Goal: Find specific page/section: Find specific page/section

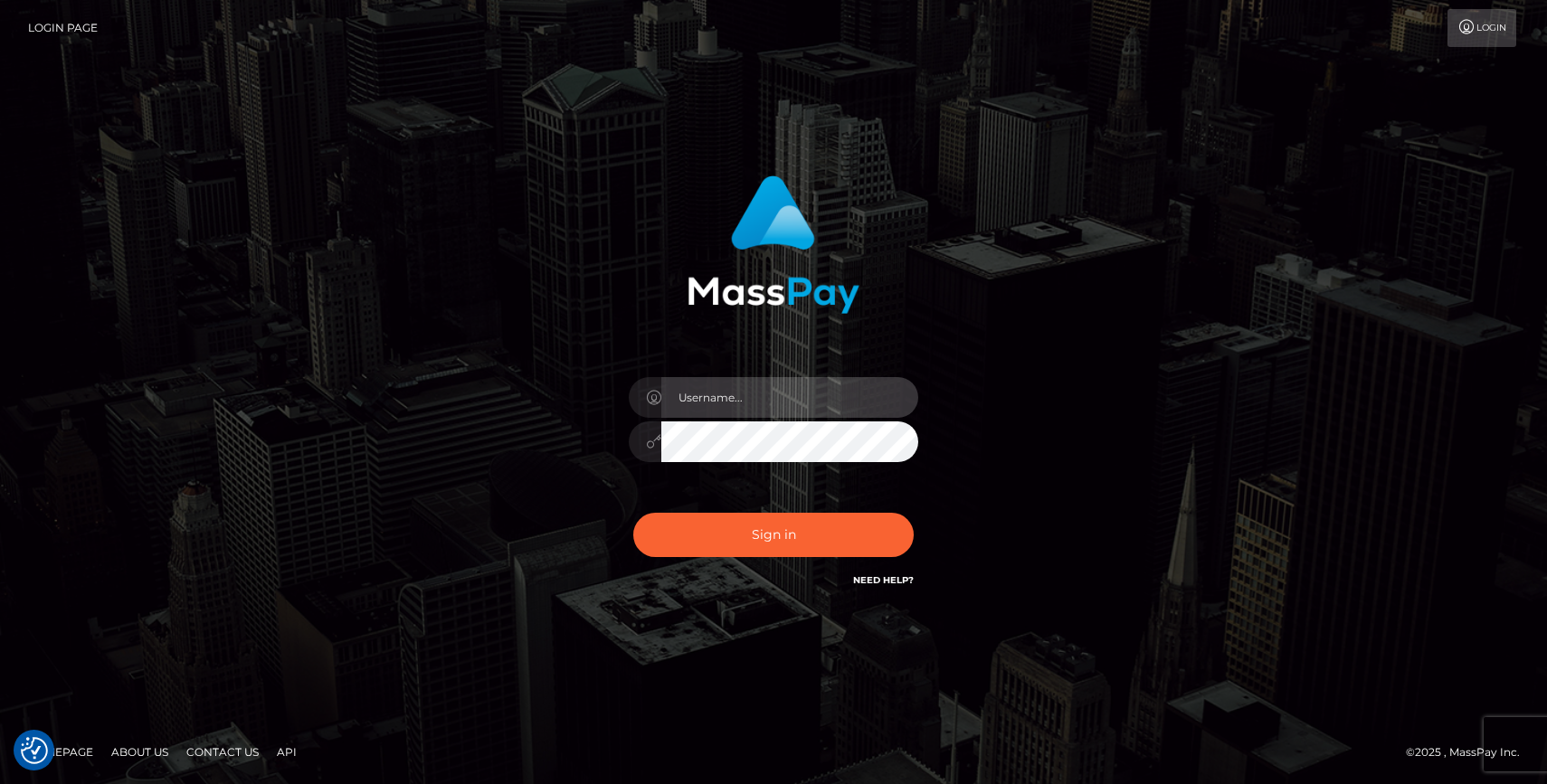
type input "grace.rush"
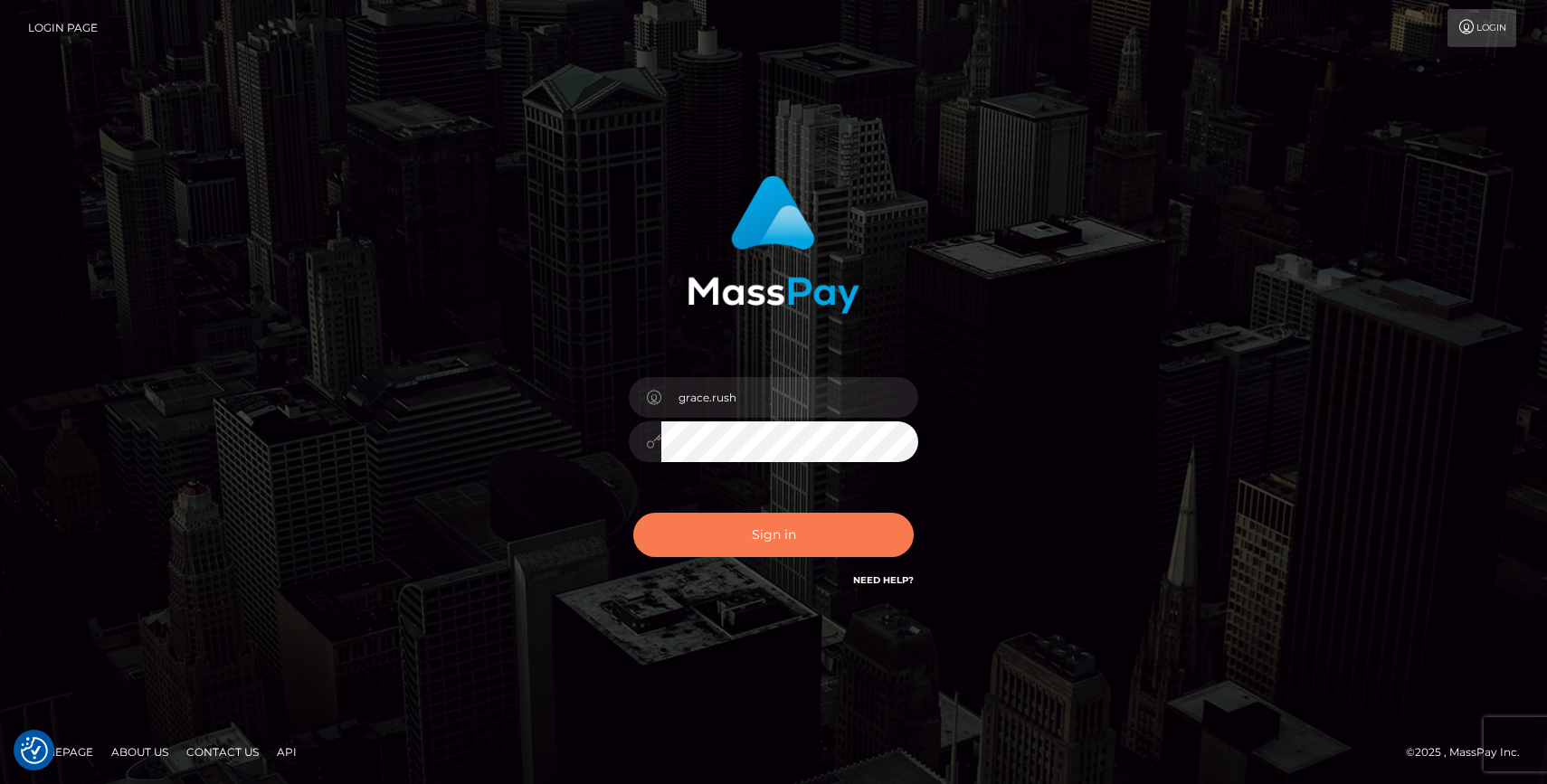
click at [779, 533] on button "Sign in" at bounding box center [773, 534] width 280 height 44
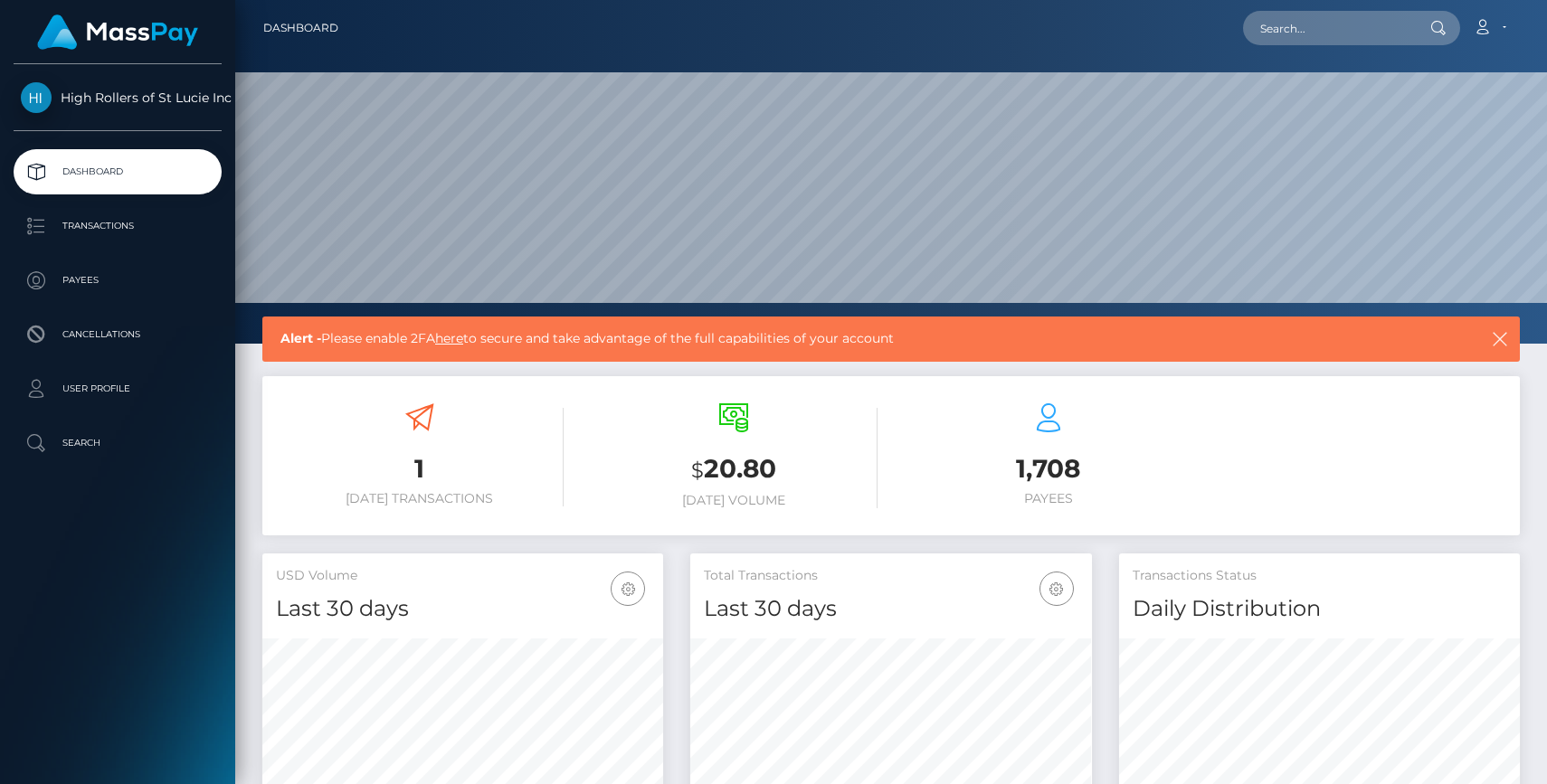
scroll to position [321, 401]
click at [99, 282] on p "Payees" at bounding box center [118, 280] width 194 height 27
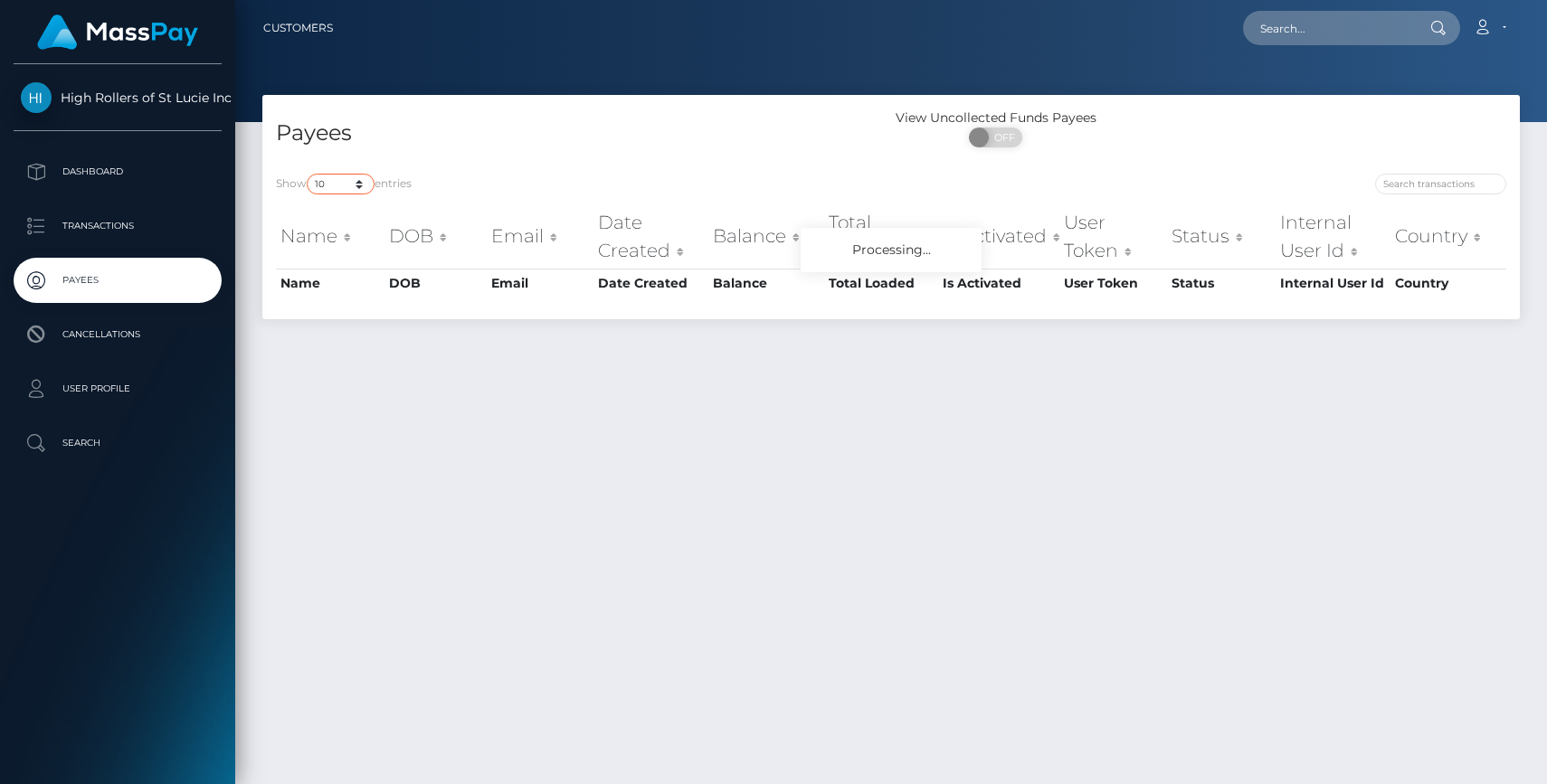
click at [354, 184] on select "10 25 50 100 250" at bounding box center [340, 184] width 68 height 21
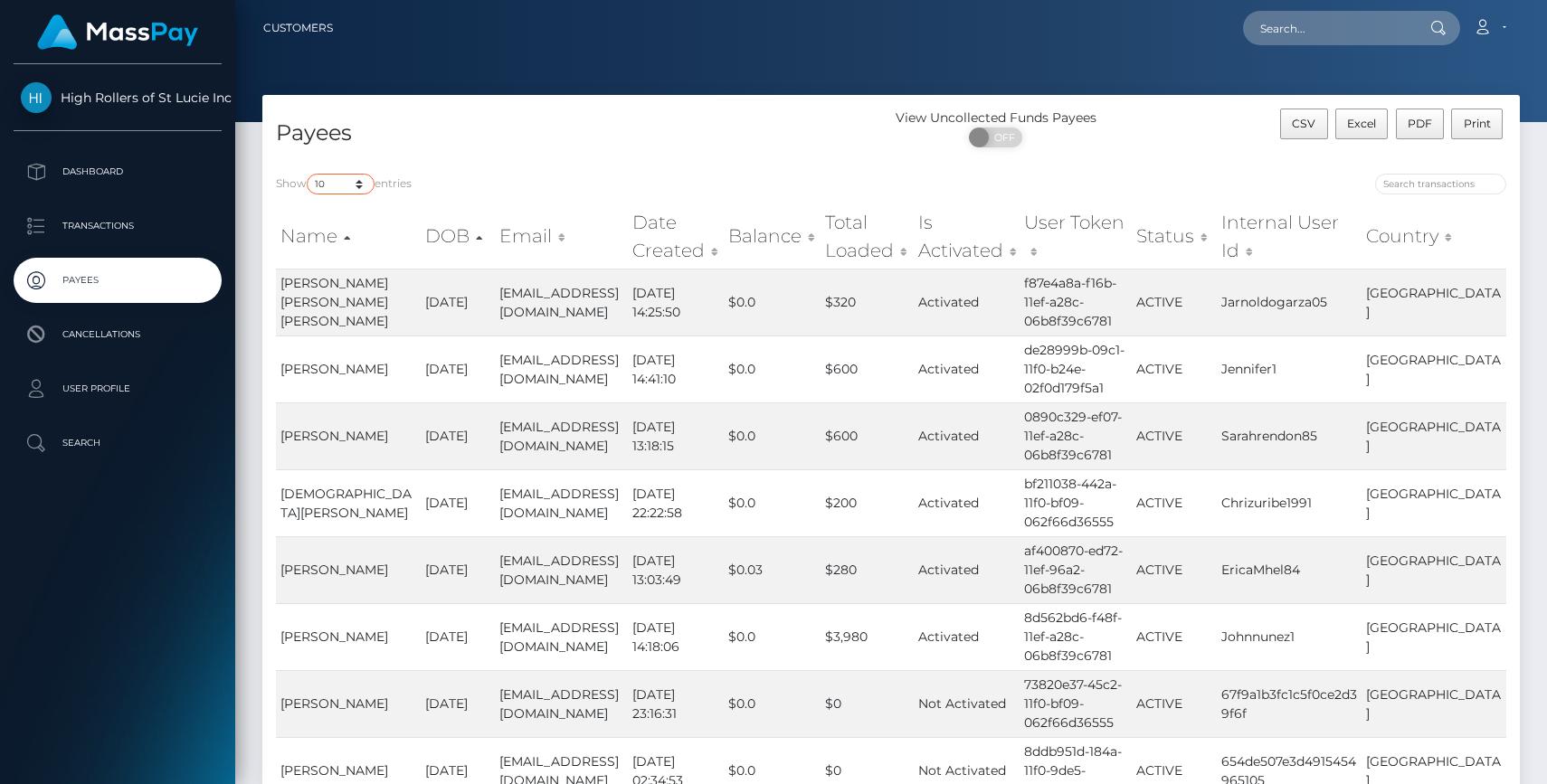
select select "250"
click at [308, 174] on select "10 25 50 100 250" at bounding box center [340, 184] width 68 height 21
click at [593, 169] on div "Show 10 25 50 100 250 entries Name DOB Email Date Created Balance Total Loaded …" at bounding box center [891, 595] width 1257 height 870
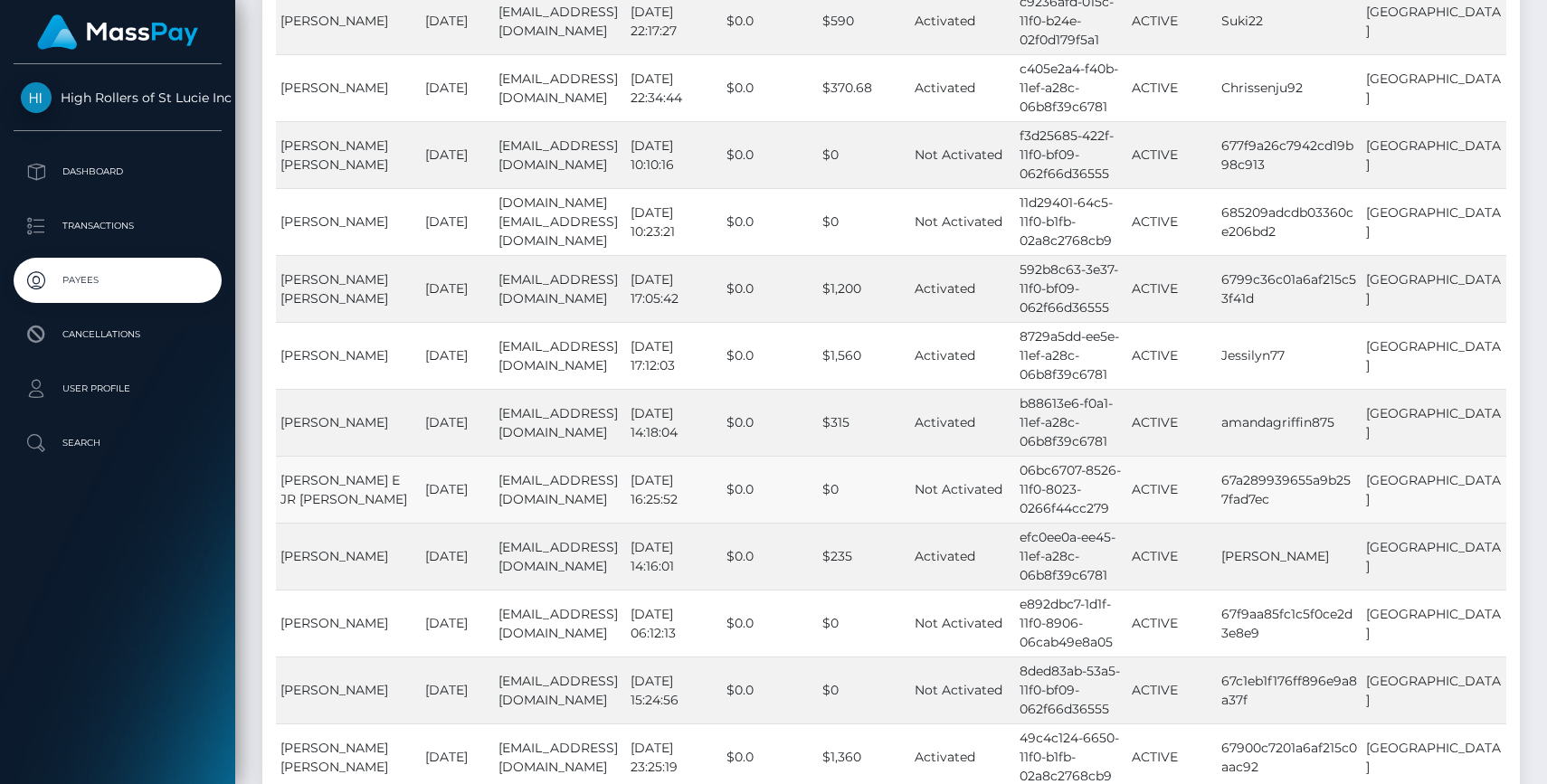
scroll to position [16398, 0]
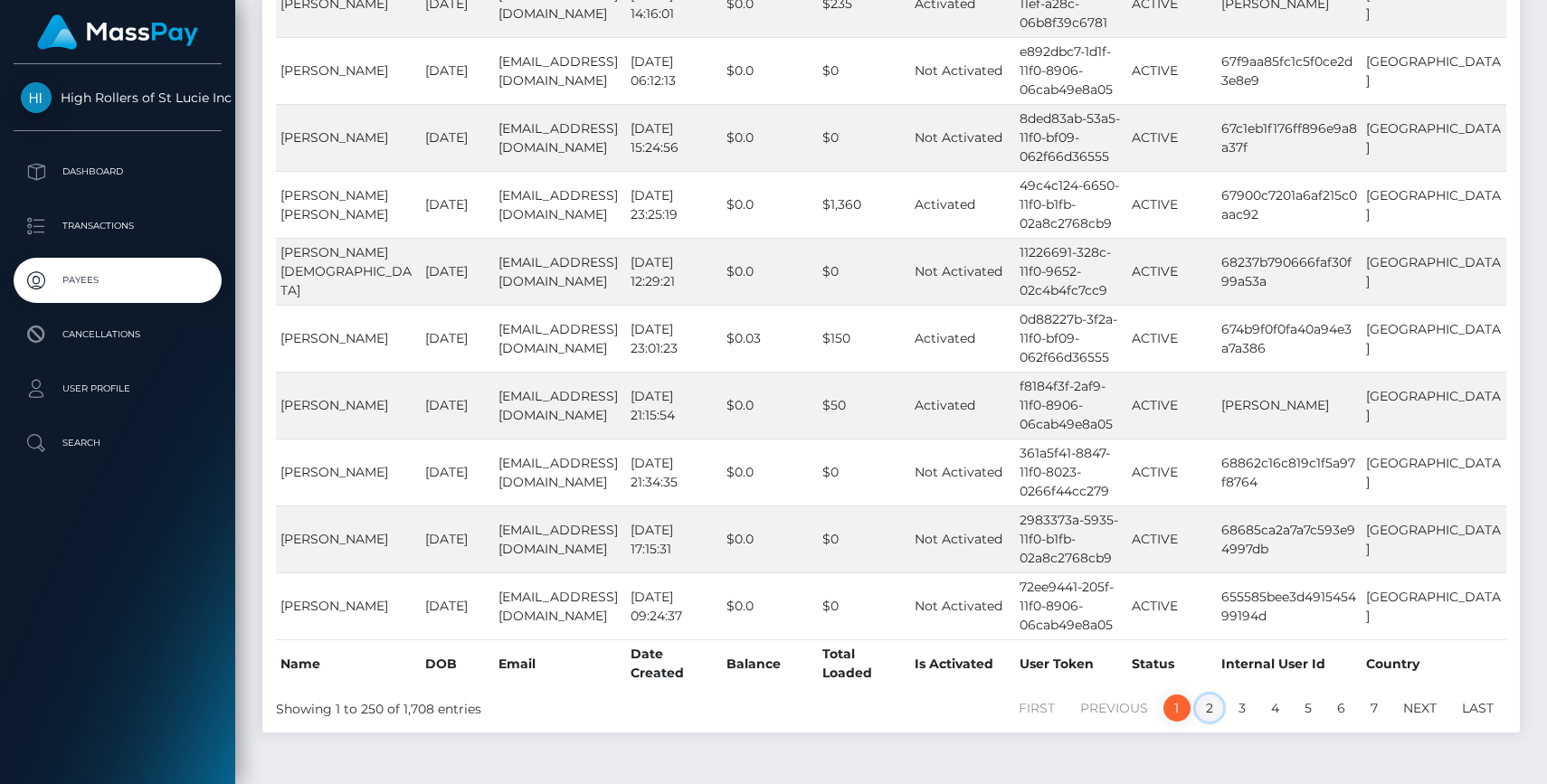
click at [1205, 695] on link "2" at bounding box center [1209, 708] width 27 height 27
click at [1206, 695] on link "2" at bounding box center [1209, 708] width 27 height 27
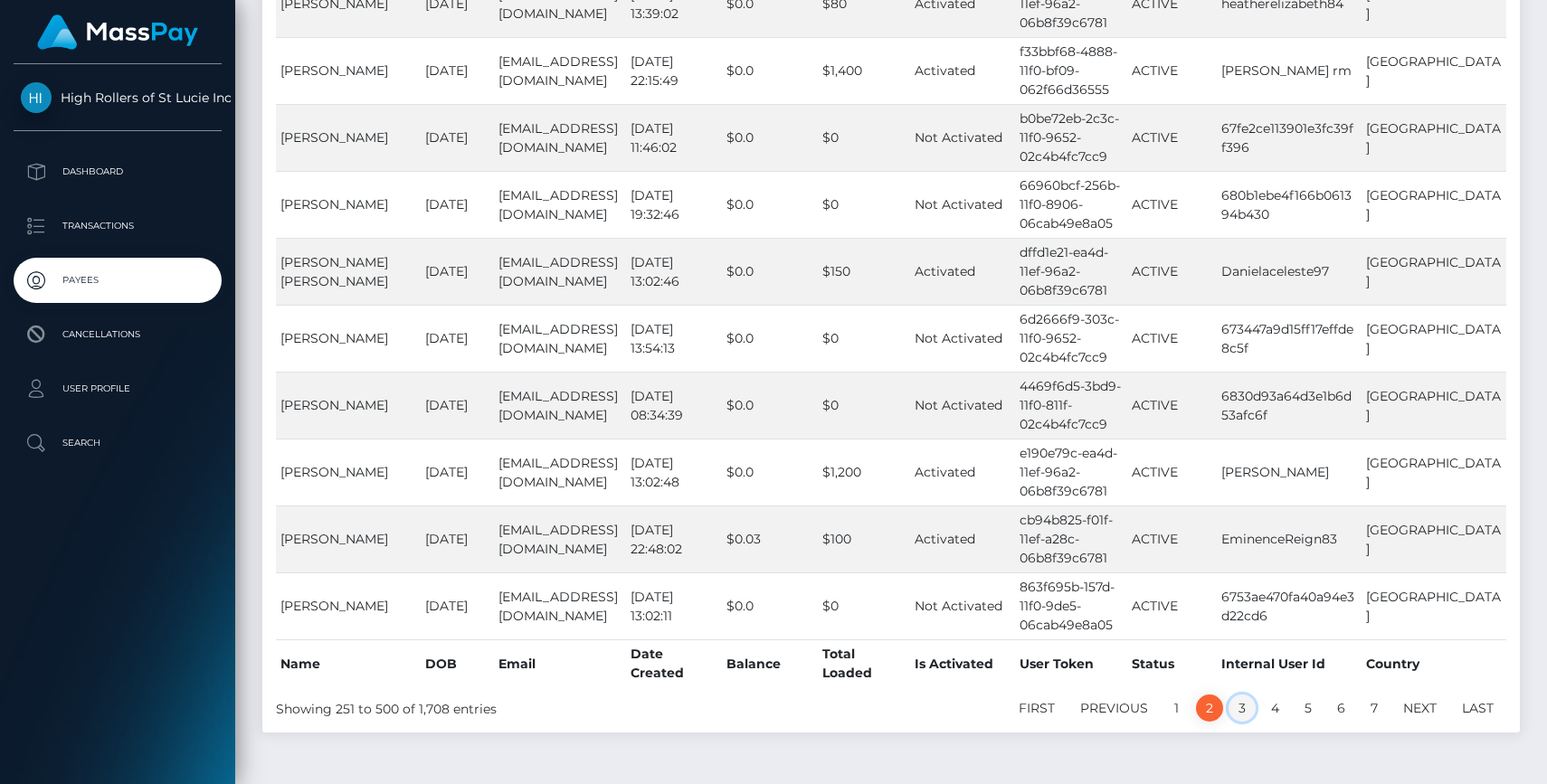
click at [1239, 695] on link "3" at bounding box center [1242, 708] width 27 height 27
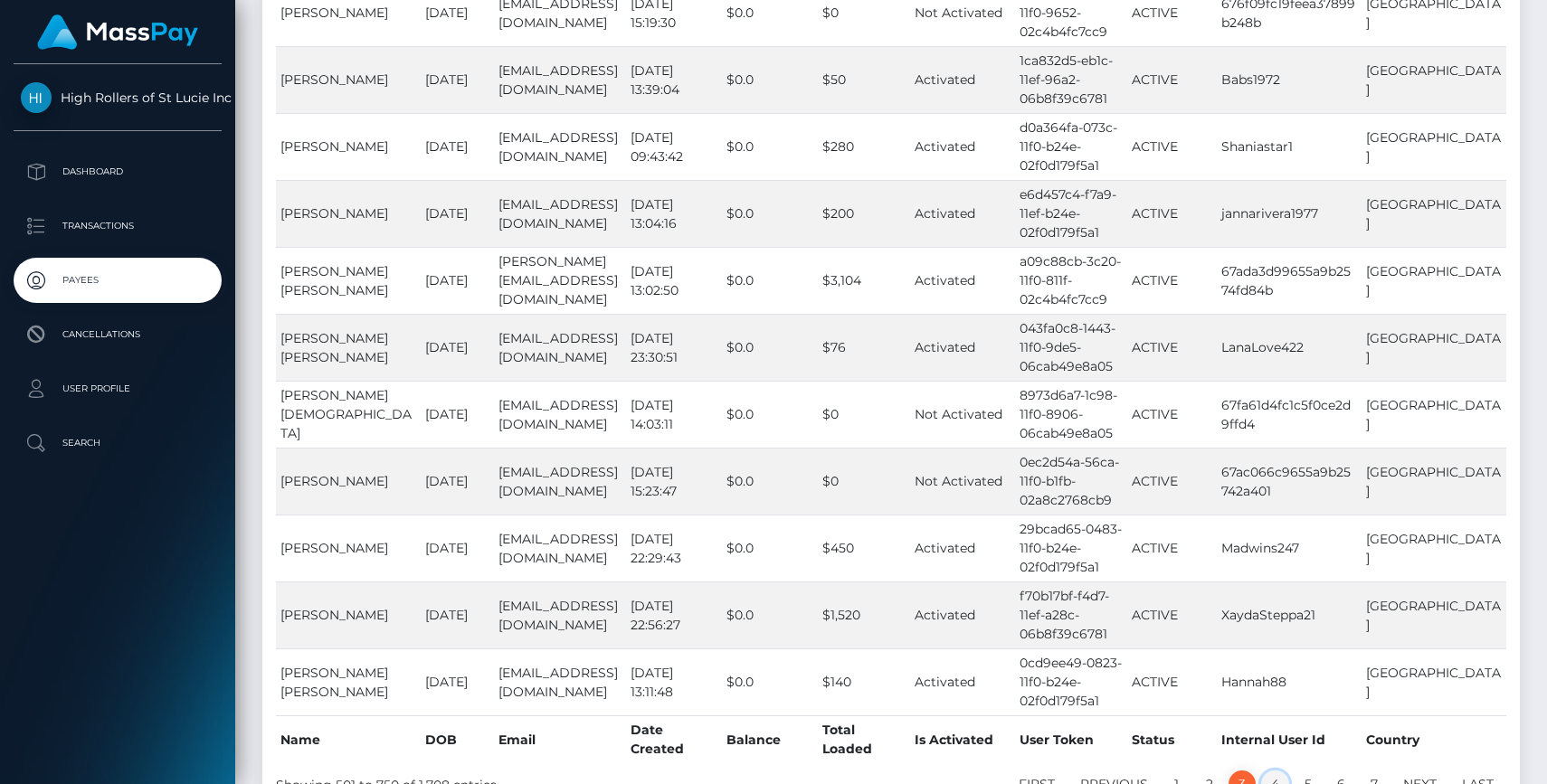
click at [1282, 771] on link "4" at bounding box center [1275, 784] width 28 height 27
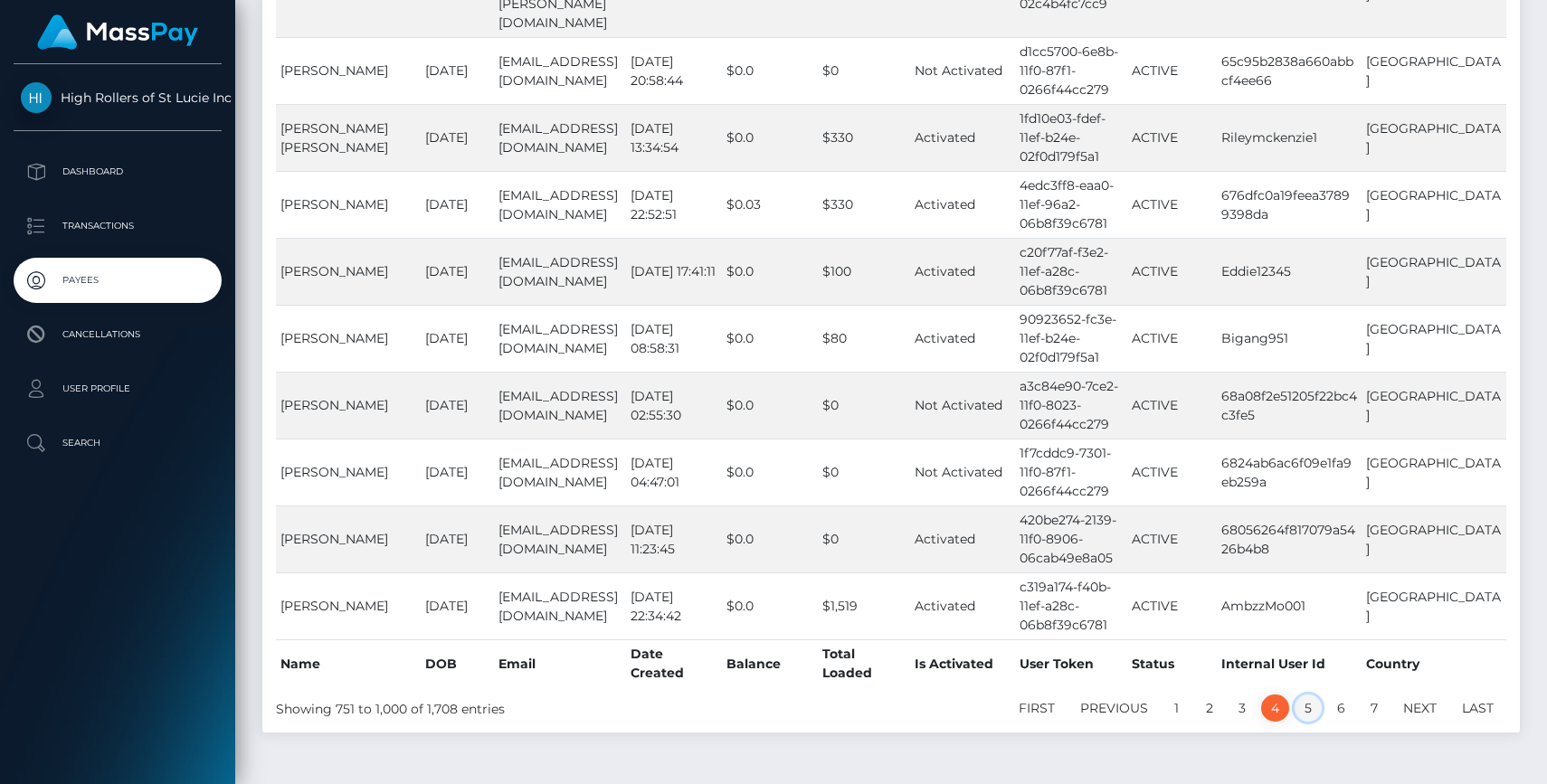
click at [1313, 695] on link "5" at bounding box center [1308, 708] width 27 height 27
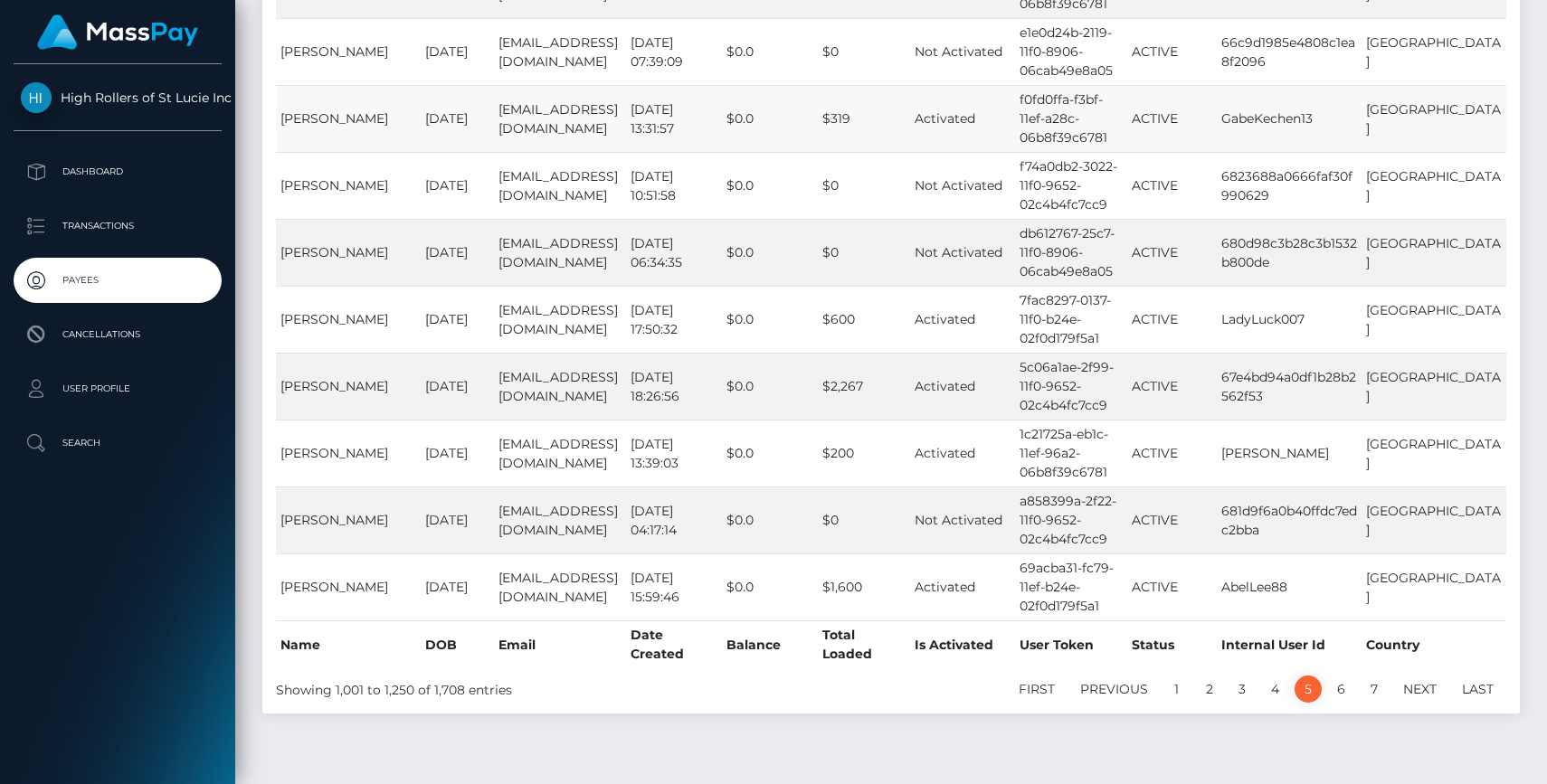
scroll to position [2454, 0]
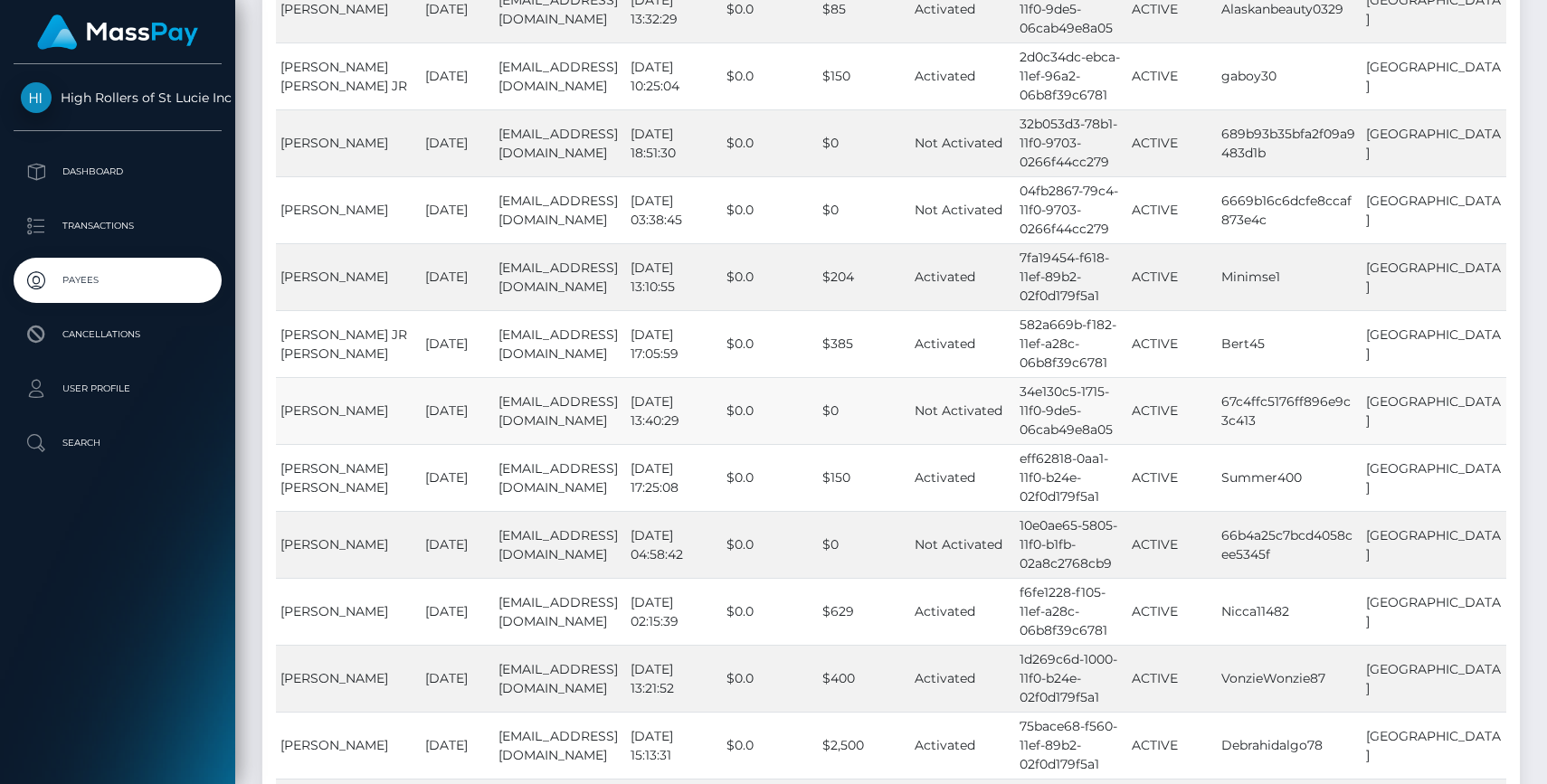
click at [1289, 384] on td "67c4ffc5176ff896e9c3c413" at bounding box center [1289, 410] width 145 height 67
copy td "67c4ffc5176ff896e9c3c413"
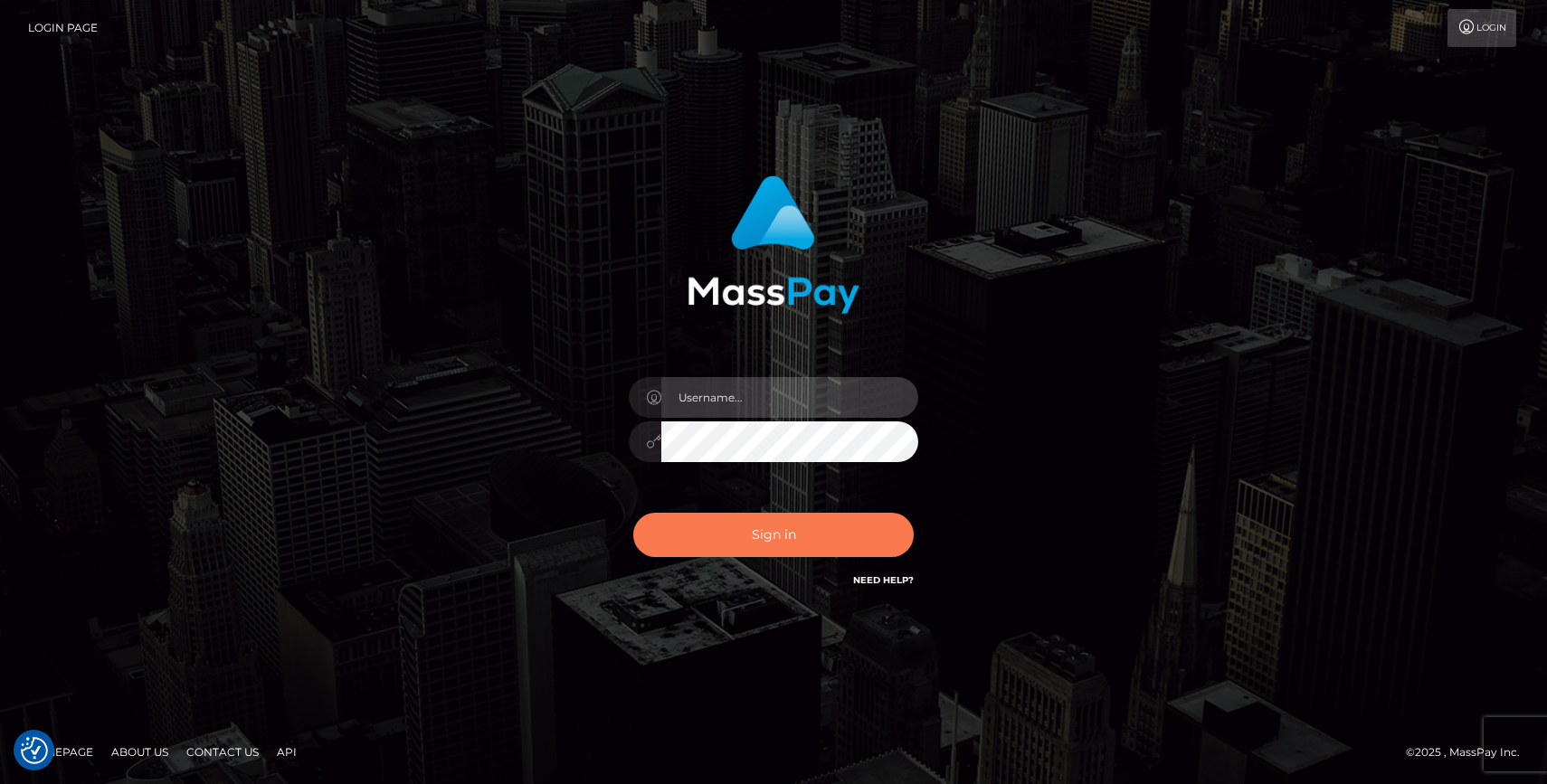
type input "grace.rush"
click at [680, 528] on button "Sign in" at bounding box center [773, 534] width 280 height 44
